Goal: Navigation & Orientation: Find specific page/section

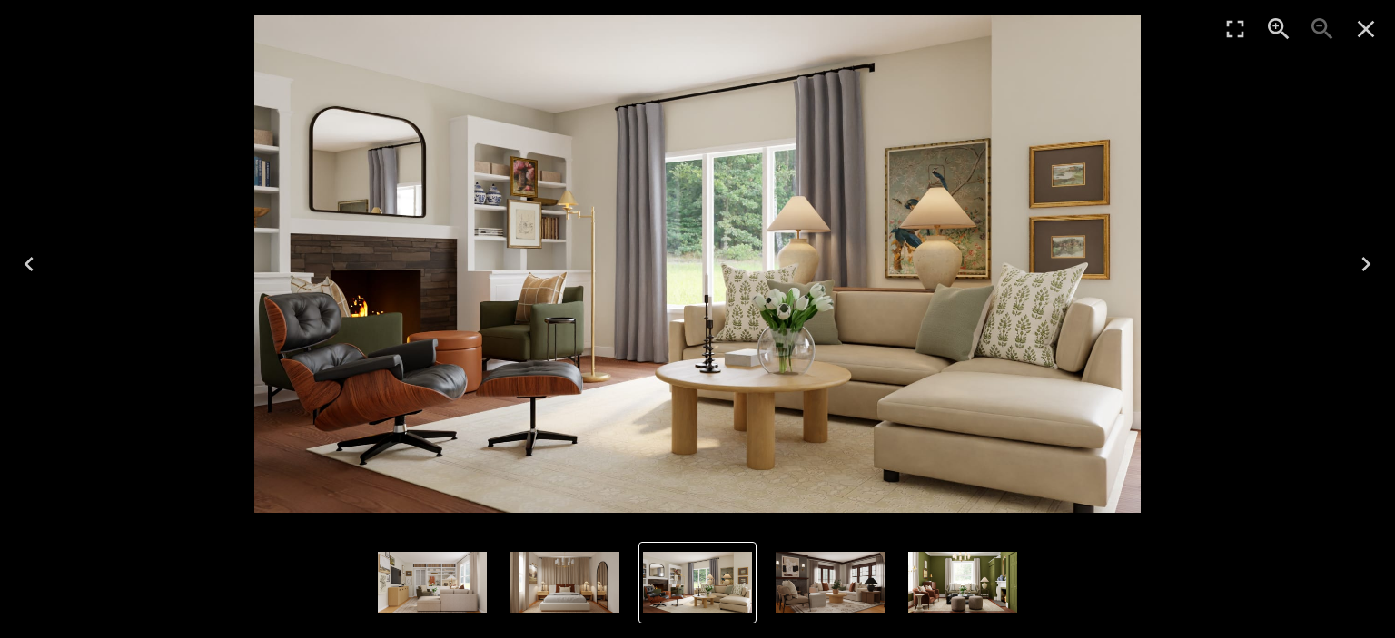
click at [36, 264] on icon "Previous" at bounding box center [29, 264] width 29 height 29
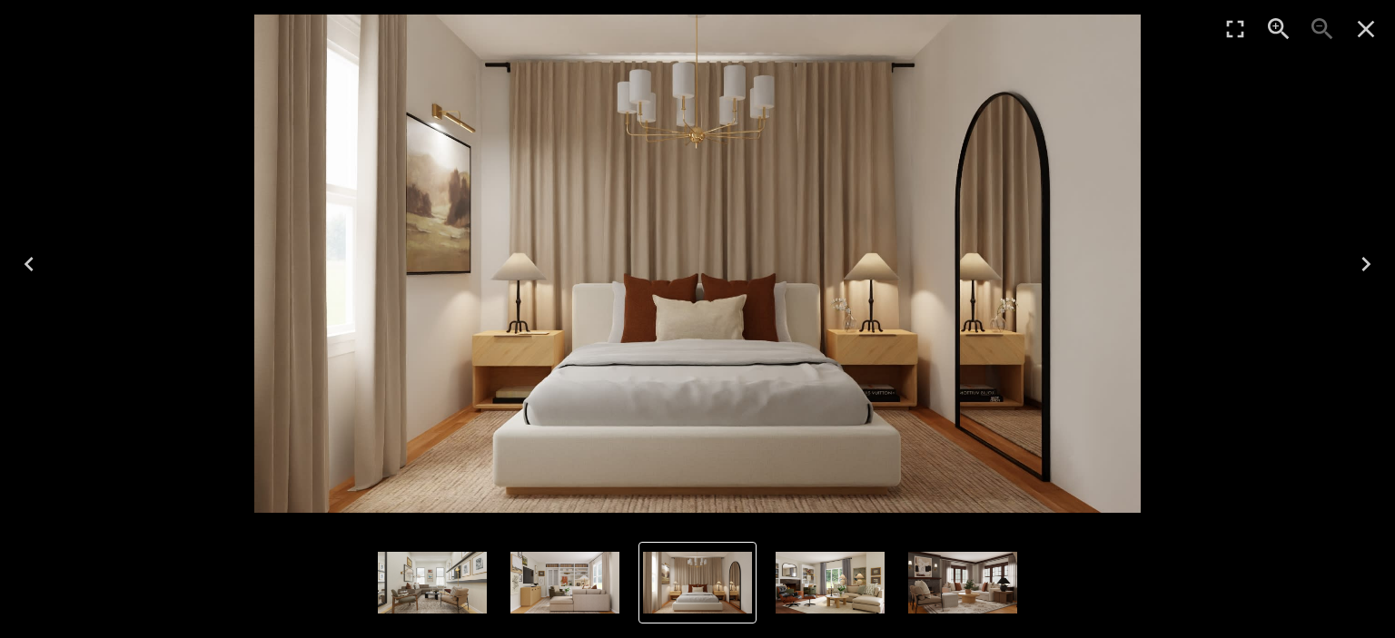
click at [36, 264] on icon "Previous" at bounding box center [29, 264] width 29 height 29
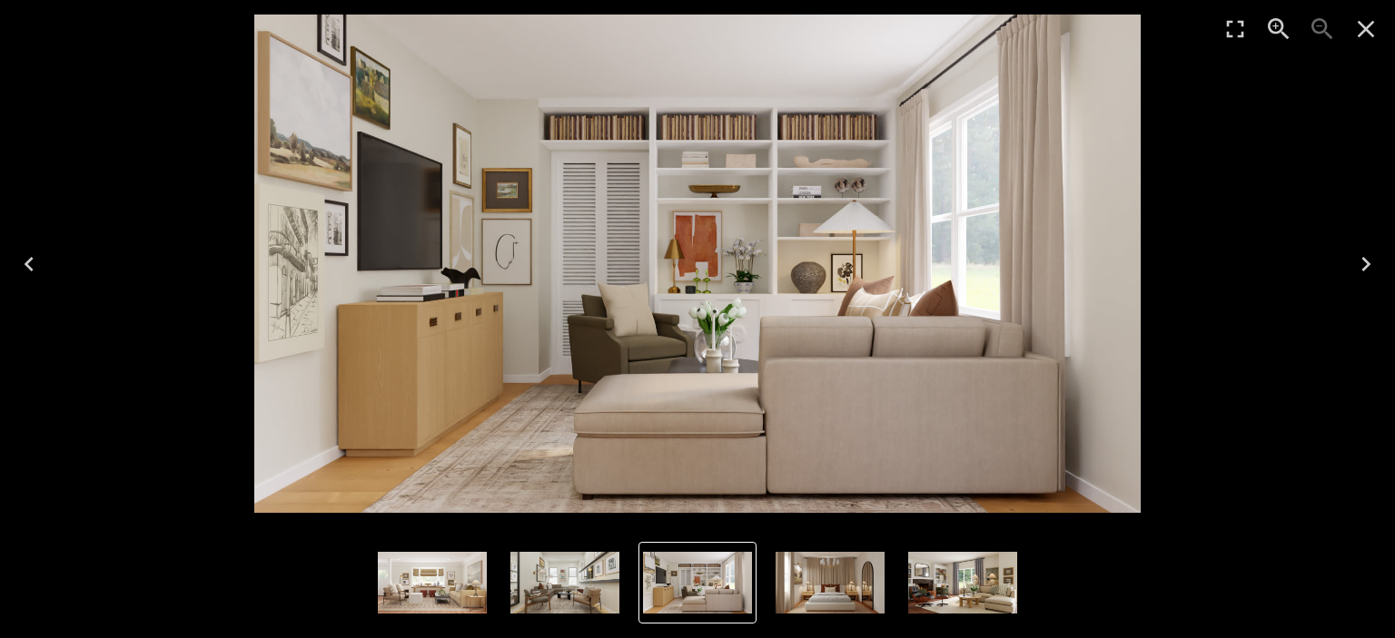
click at [25, 267] on icon "Previous" at bounding box center [29, 264] width 29 height 29
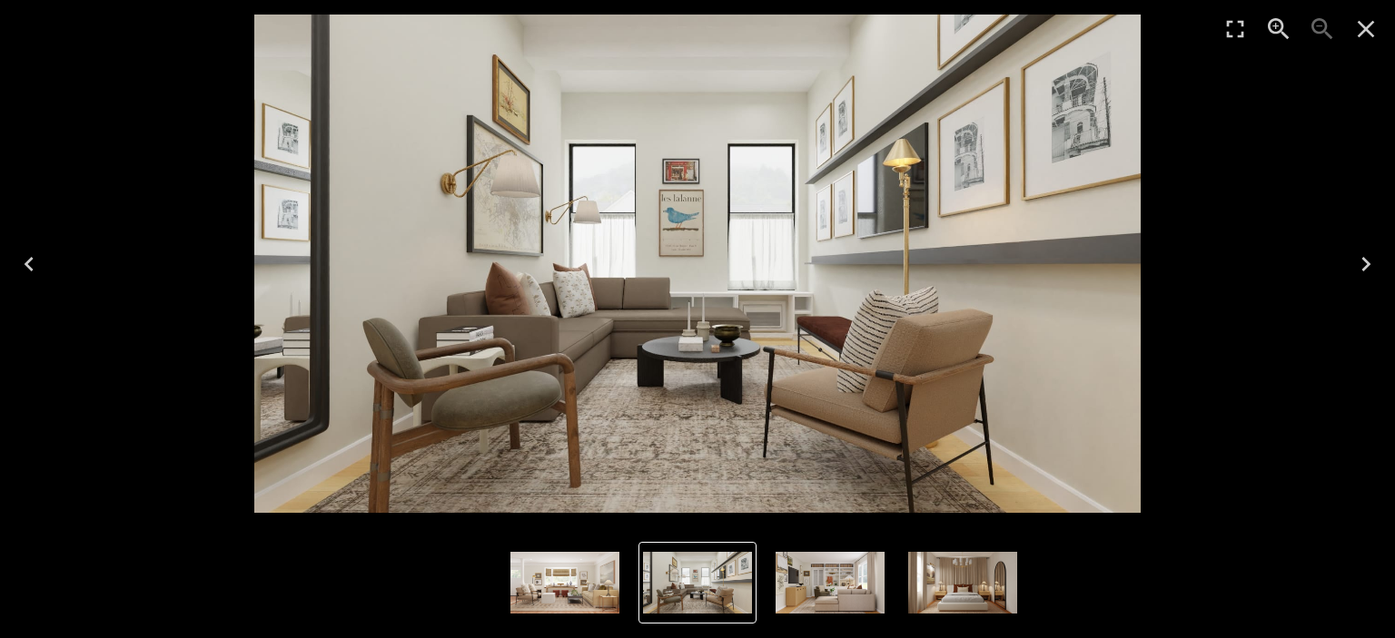
click at [25, 267] on icon "Previous" at bounding box center [29, 264] width 29 height 29
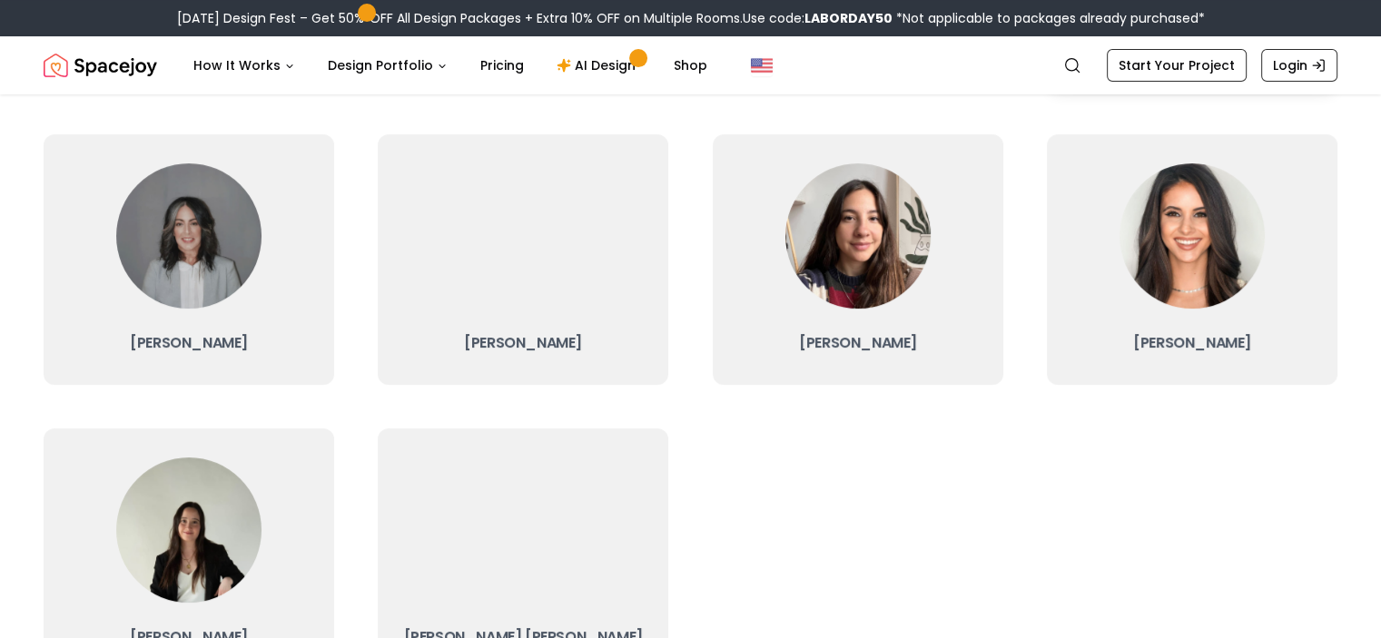
scroll to position [436, 0]
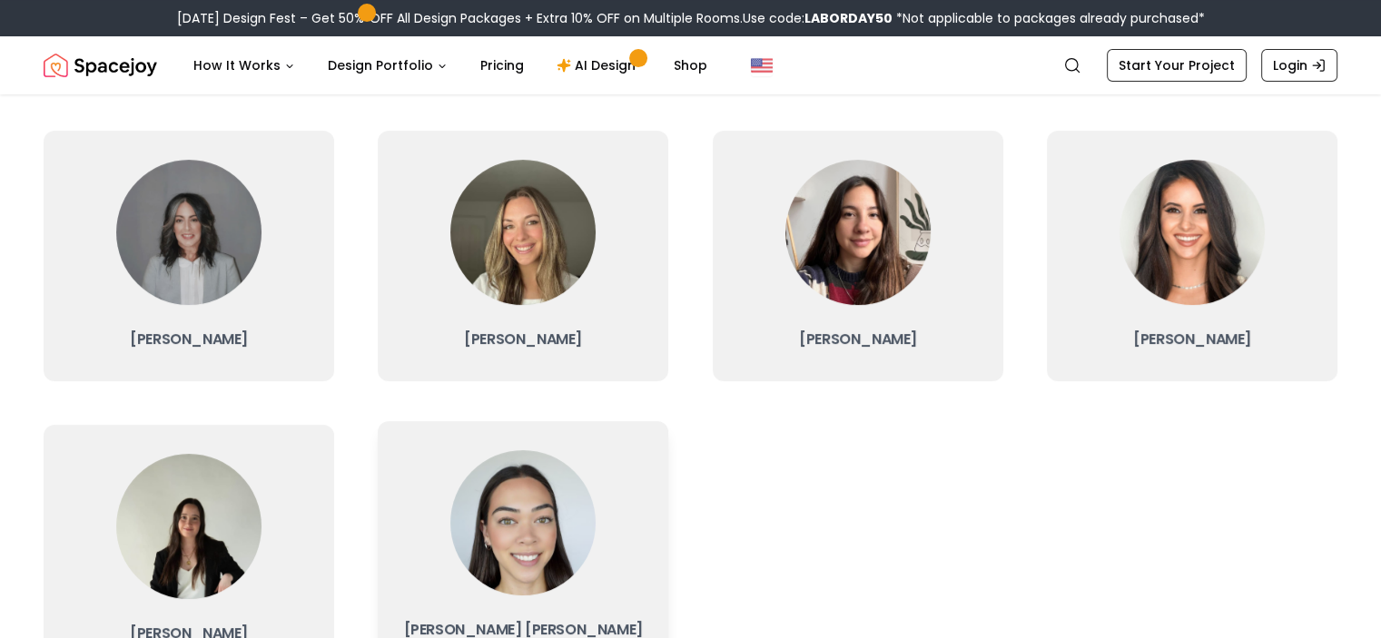
click at [539, 496] on img at bounding box center [522, 522] width 145 height 145
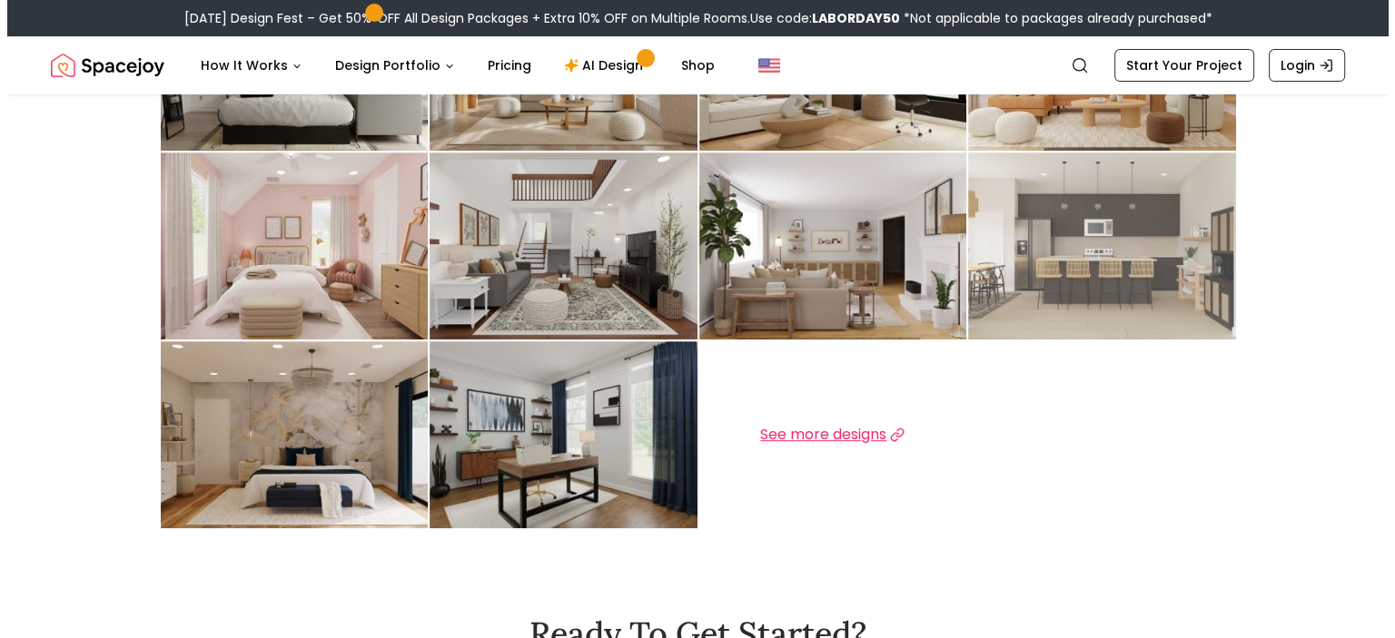
scroll to position [719, 0]
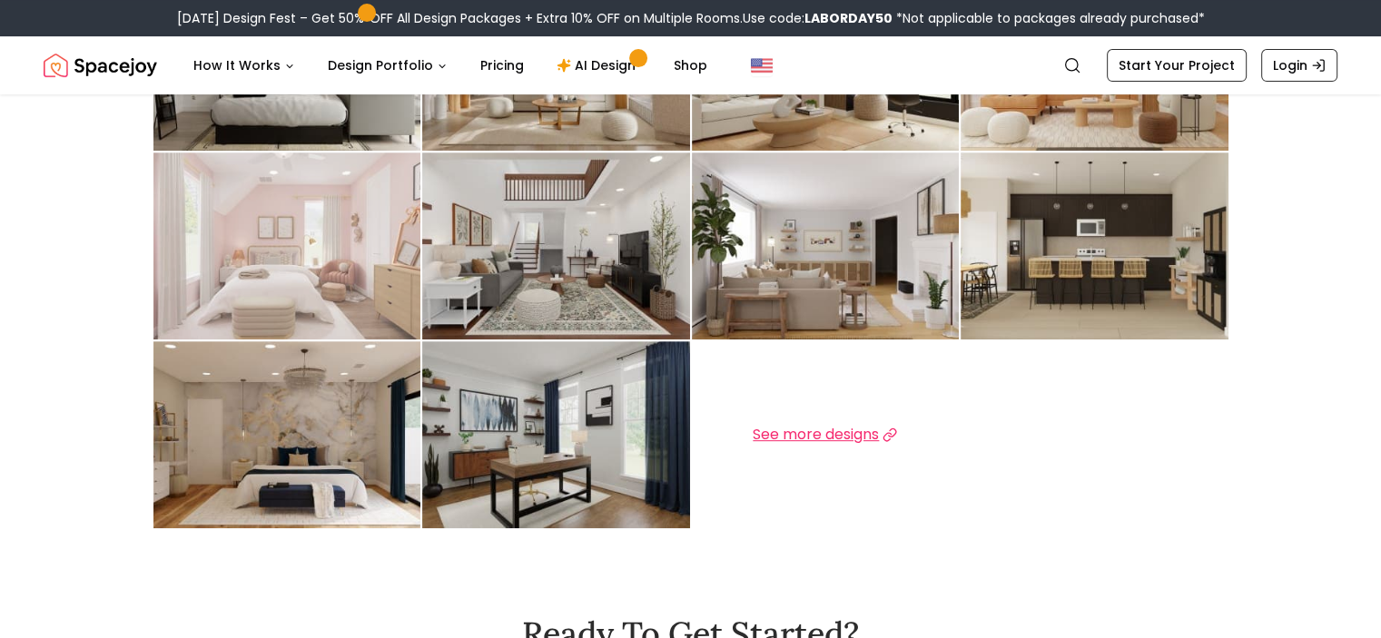
click at [282, 172] on img at bounding box center [287, 246] width 268 height 187
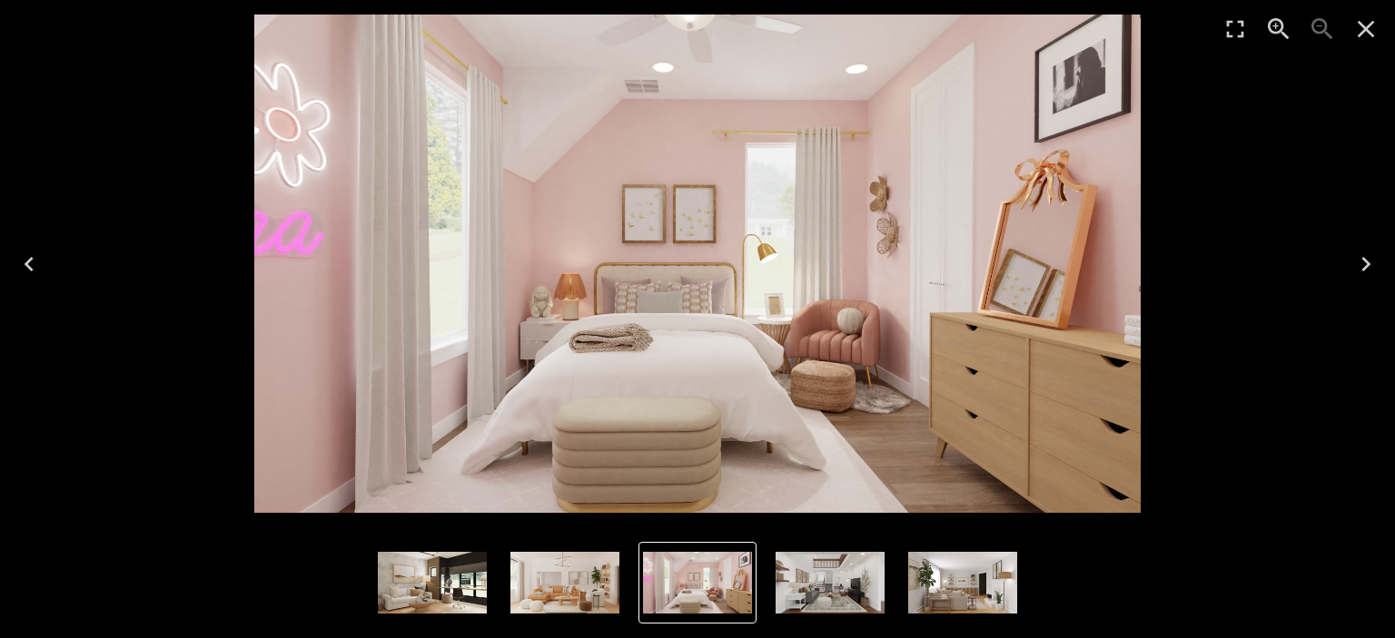
click at [1367, 270] on icon "Next" at bounding box center [1365, 264] width 29 height 29
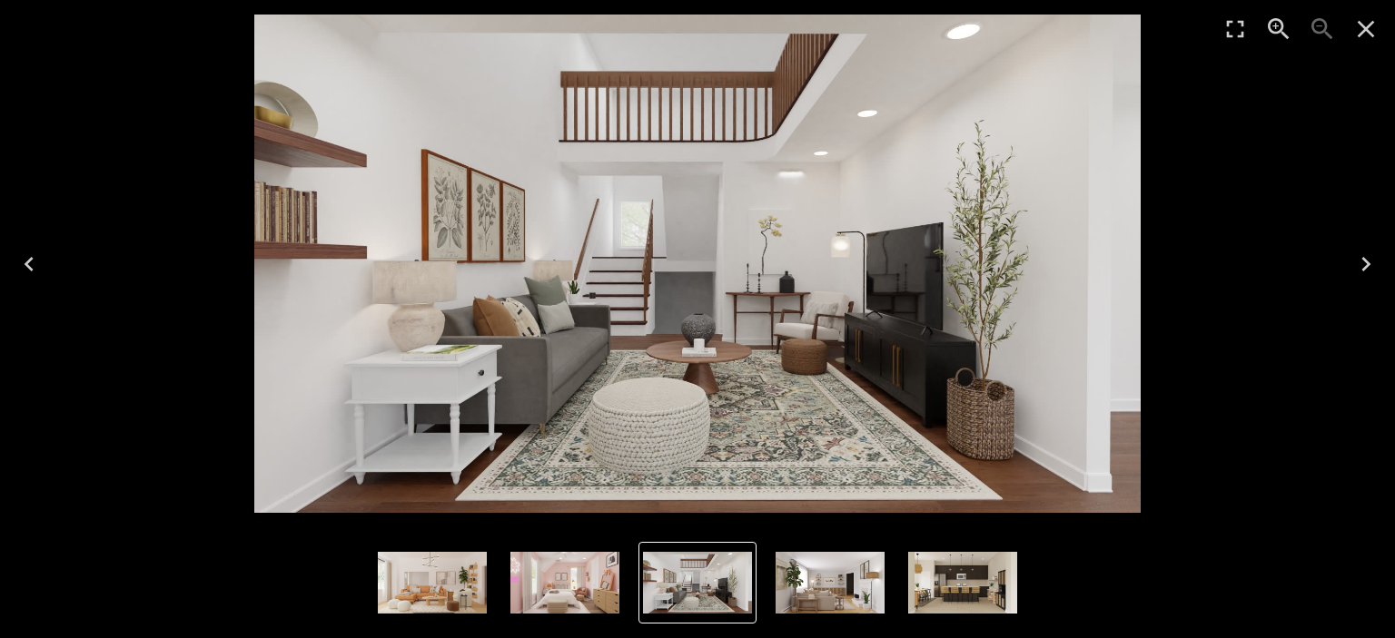
click at [1367, 270] on icon "Next" at bounding box center [1365, 264] width 29 height 29
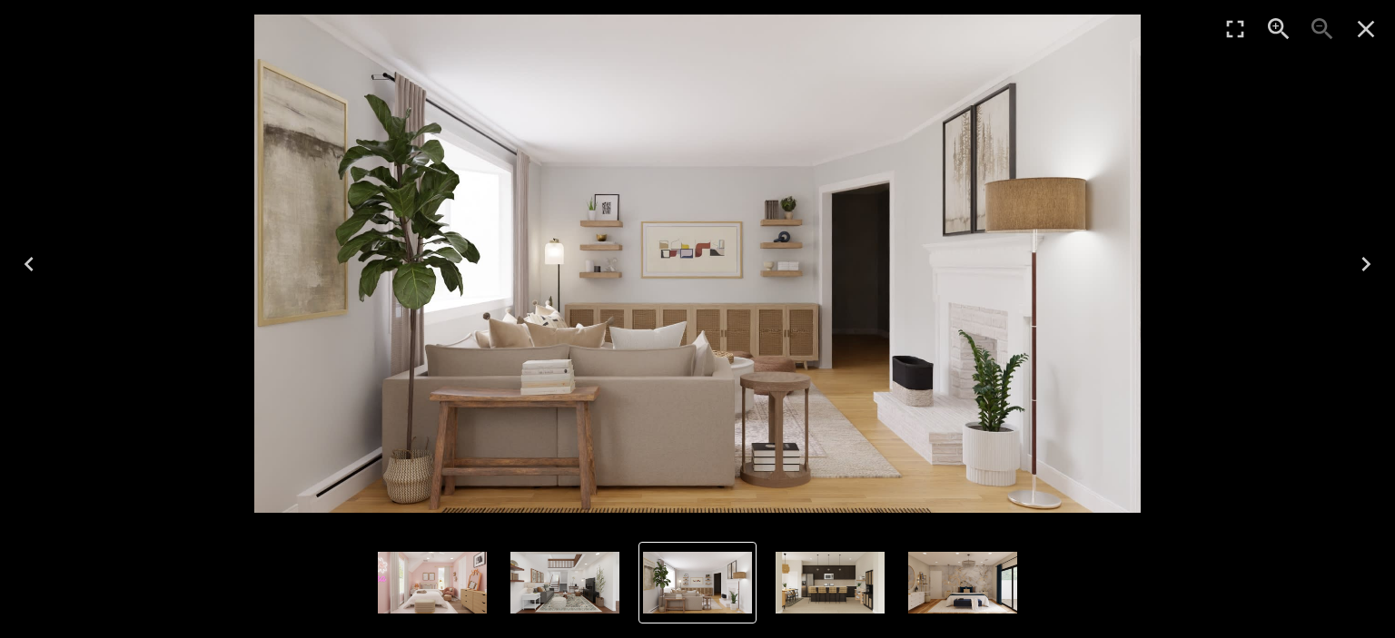
click at [1367, 270] on icon "Next" at bounding box center [1365, 264] width 29 height 29
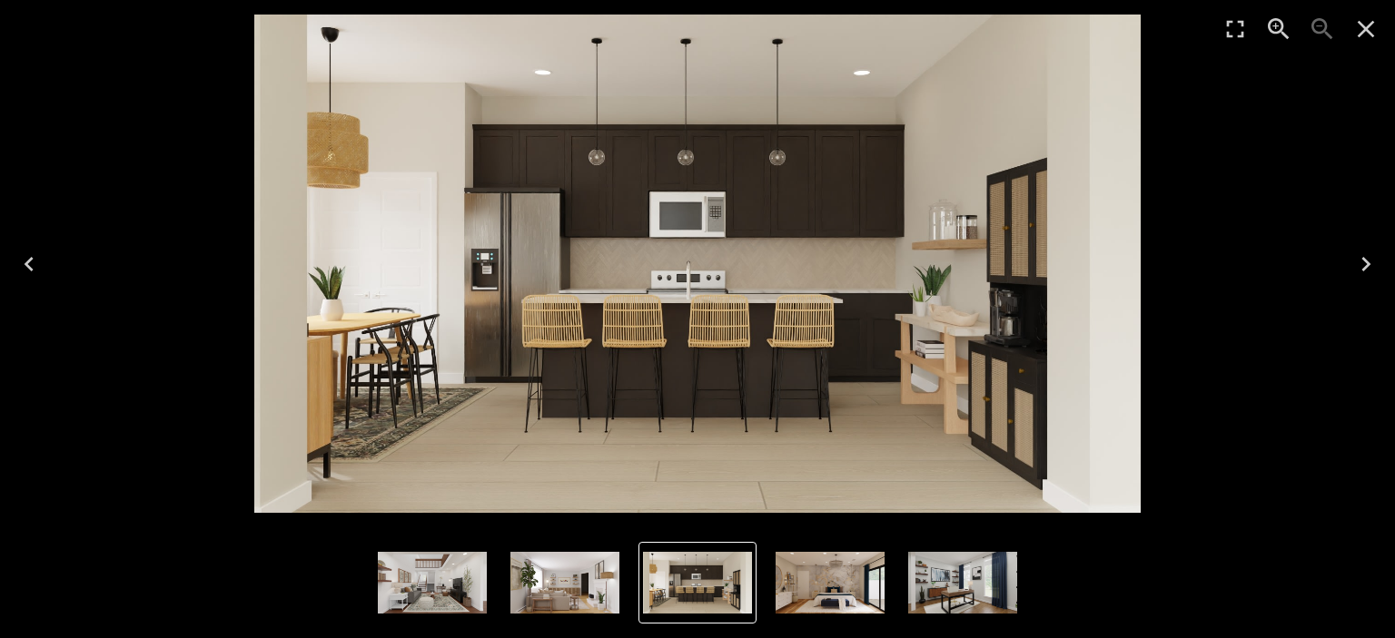
click at [1367, 270] on icon "Next" at bounding box center [1365, 264] width 29 height 29
